Goal: Register for event/course

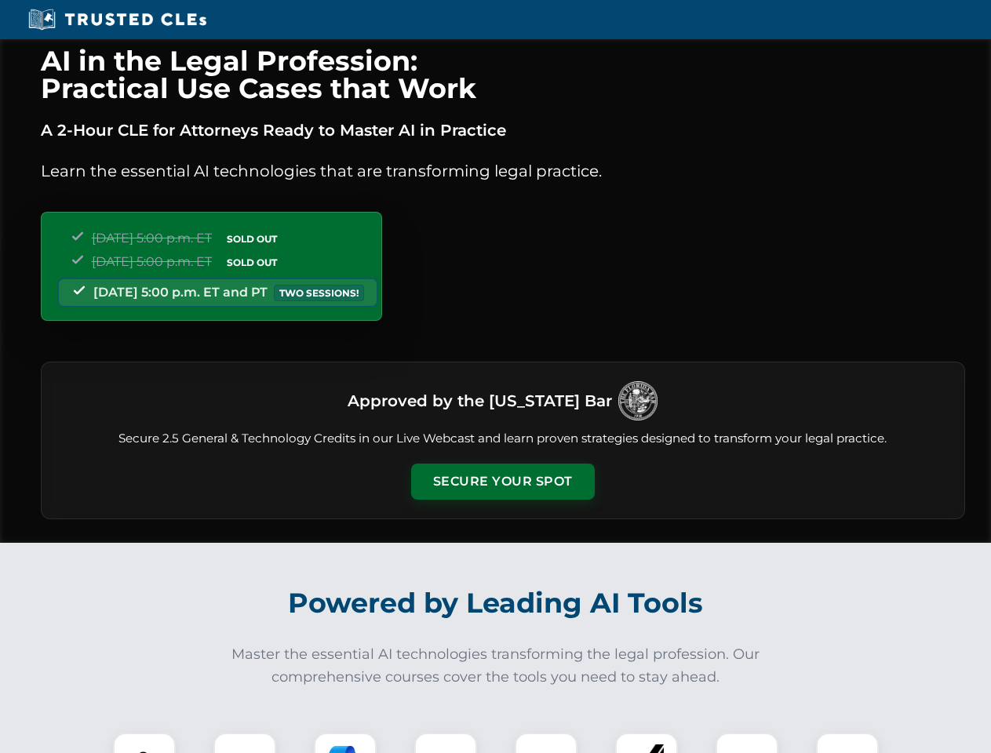
click at [502, 482] on button "Secure Your Spot" at bounding box center [503, 482] width 184 height 36
click at [144, 743] on img at bounding box center [144, 763] width 45 height 45
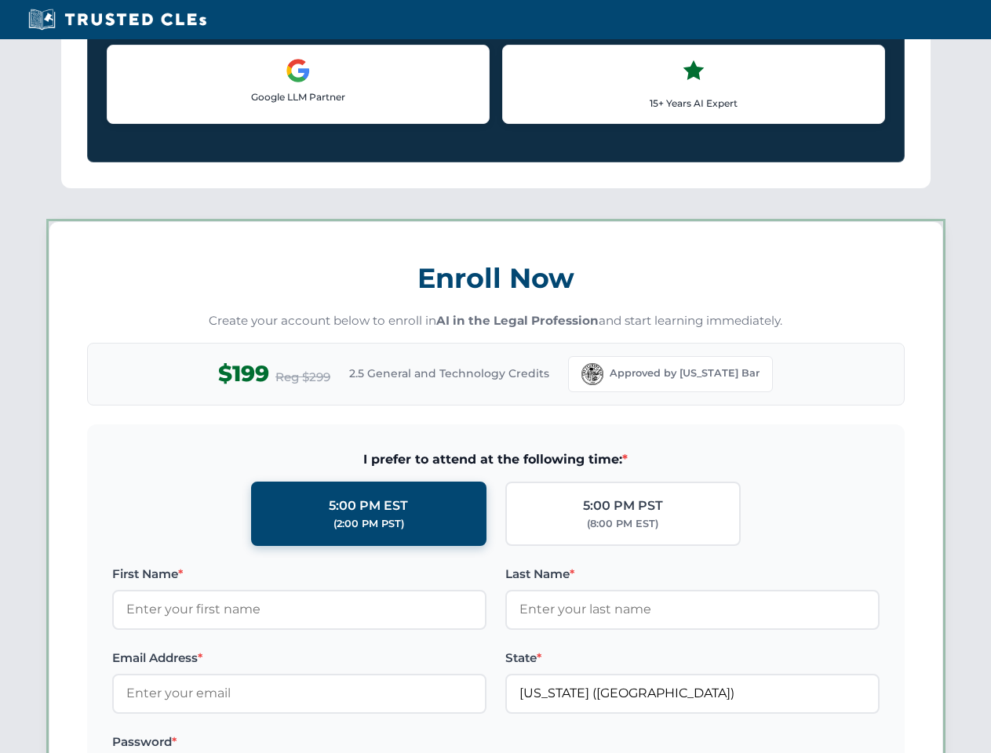
click at [345, 743] on label "Password *" at bounding box center [299, 742] width 374 height 19
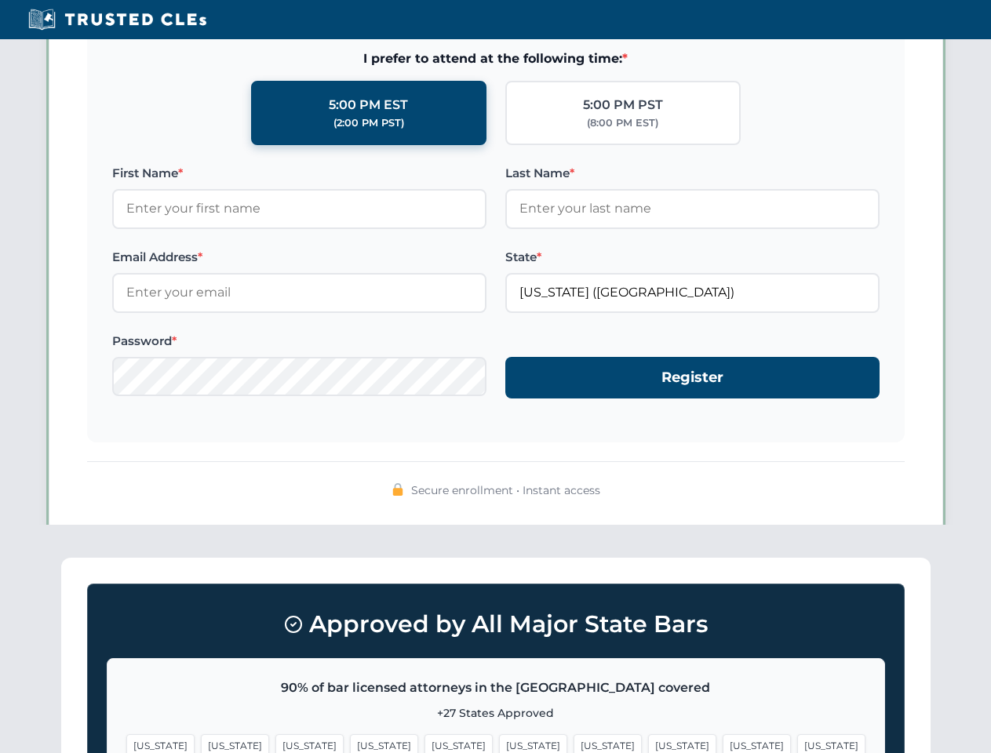
click at [722, 743] on span "[US_STATE]" at bounding box center [756, 745] width 68 height 23
